Goal: Navigation & Orientation: Find specific page/section

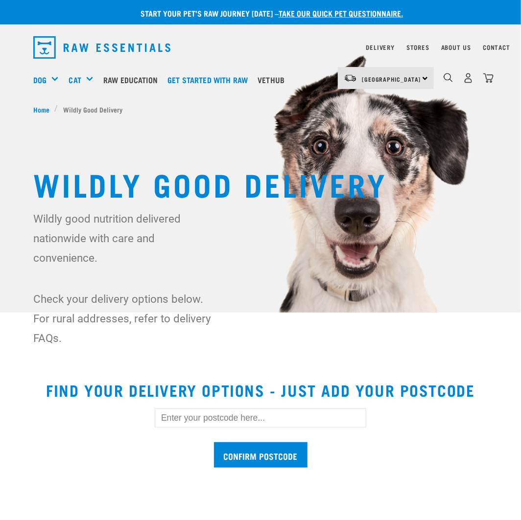
drag, startPoint x: 274, startPoint y: 419, endPoint x: 271, endPoint y: 416, distance: 5.2
click at [274, 419] on input "text" at bounding box center [260, 418] width 211 height 19
type input "2582"
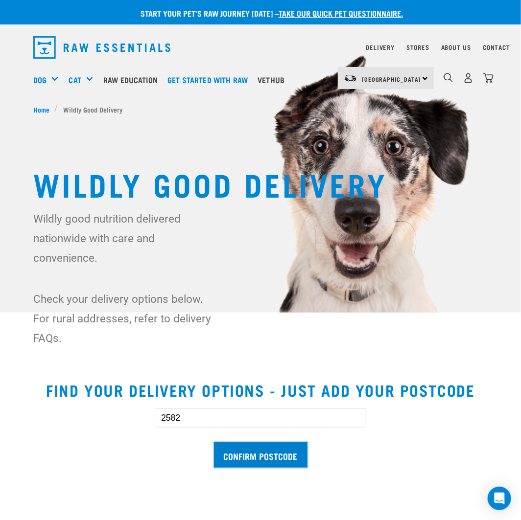
click at [272, 456] on input "Confirm postcode" at bounding box center [260, 455] width 93 height 26
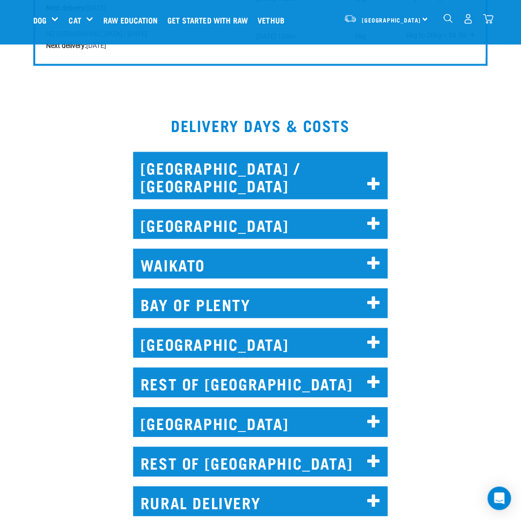
scroll to position [538, 0]
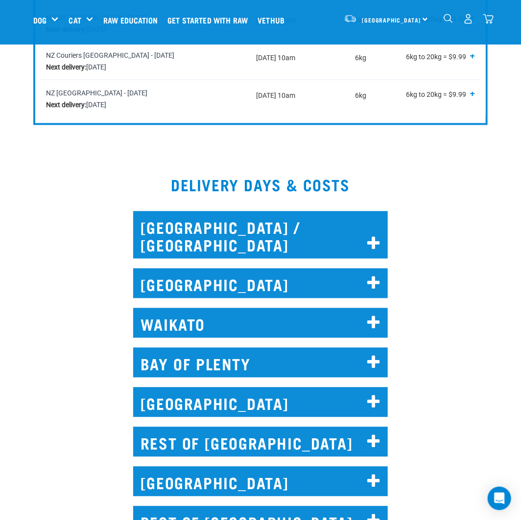
click at [202, 285] on h2 "[GEOGRAPHIC_DATA]" at bounding box center [260, 284] width 254 height 30
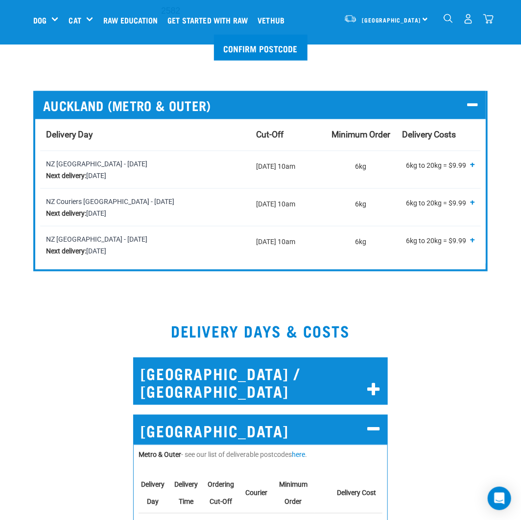
scroll to position [146, 0]
